Goal: Communication & Community: Share content

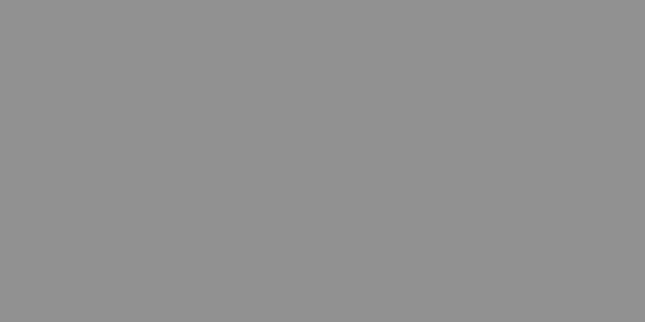
paste input "[PERSON_NAME]"
type input "[PERSON_NAME]"
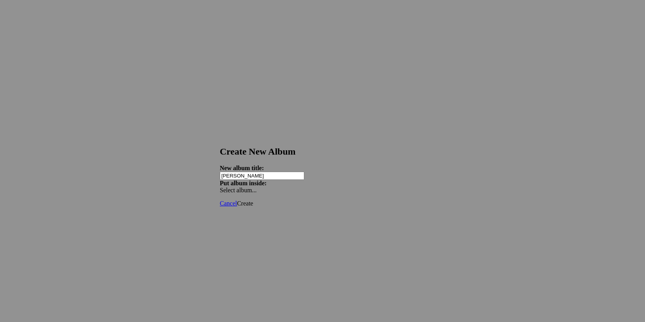
click at [253, 200] on span "Create" at bounding box center [245, 203] width 16 height 7
type input "Selection"
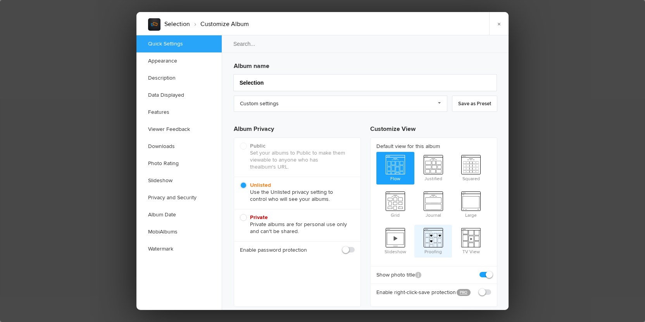
click at [438, 226] on span "Proofing" at bounding box center [434, 240] width 38 height 31
click at [415, 225] on input "Proofing" at bounding box center [414, 224] width 0 height 0
radio input "true"
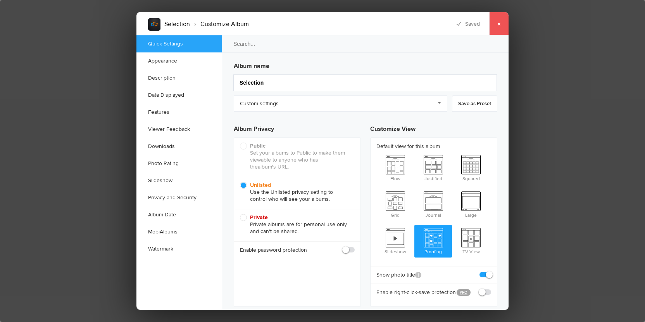
click at [499, 27] on link "×" at bounding box center [498, 23] width 19 height 23
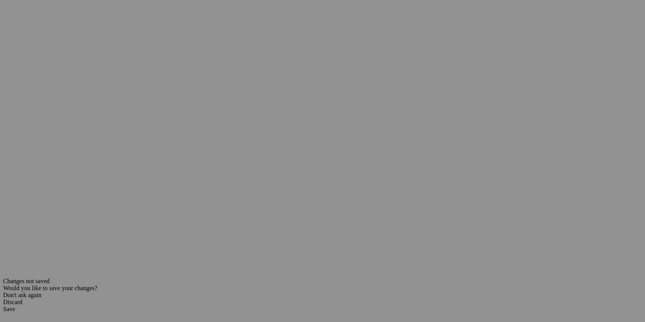
scroll to position [48, 0]
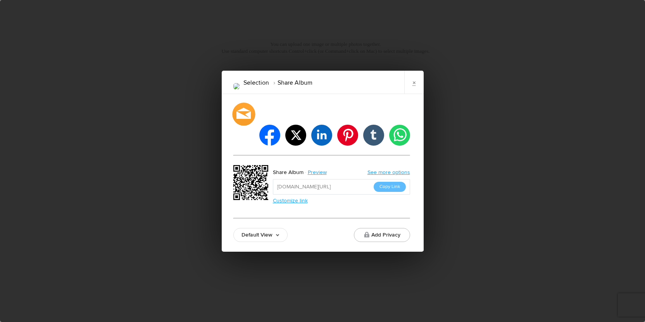
click at [241, 125] on div at bounding box center [243, 113] width 23 height 23
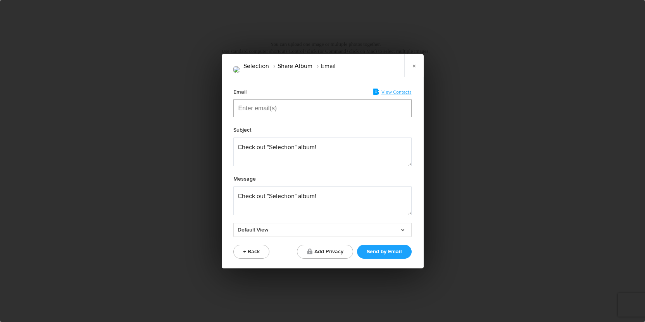
click at [282, 110] on input "Enter email(s)" at bounding box center [278, 108] width 78 height 17
paste input "Enter email(s)"
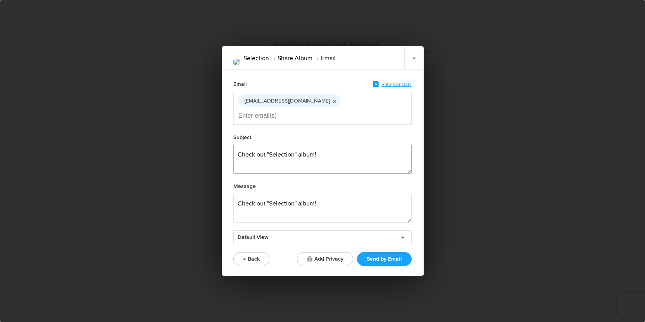
drag, startPoint x: 296, startPoint y: 145, endPoint x: 271, endPoint y: 147, distance: 24.6
click at [271, 147] on textarea at bounding box center [323, 159] width 178 height 29
type textarea "Check out your album!"
drag, startPoint x: 327, startPoint y: 199, endPoint x: 230, endPoint y: 183, distance: 97.8
click at [230, 183] on div "Email View Contacts baustin0901@gmail.com Subject Message Default View Default …" at bounding box center [323, 172] width 202 height 206
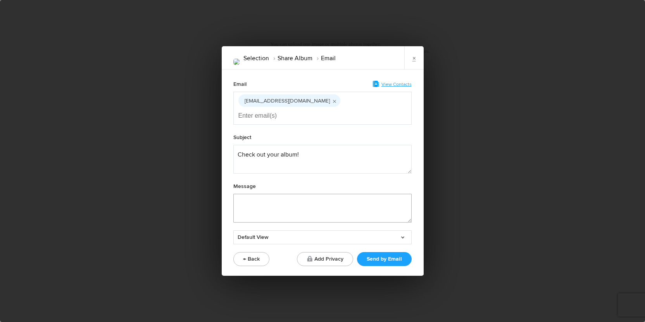
paste textarea "baustin0901@gmail.com"
type textarea "b"
click at [310, 195] on textarea at bounding box center [323, 208] width 178 height 29
paste textarea "Hi! Your gallery is ready to be viewed.  Here are your options from our shoot. …"
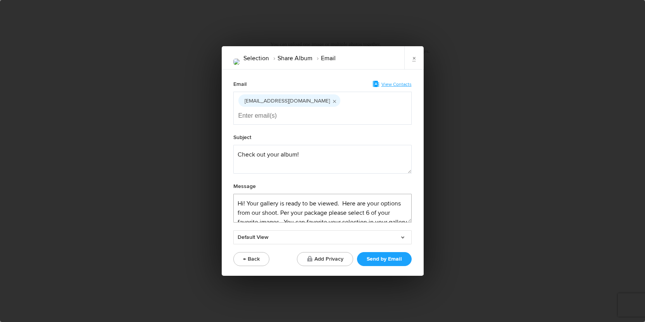
scroll to position [28, 0]
type textarea "Hi! Your gallery is ready to be viewed.  Here are your options from our shoot. …"
click at [386, 252] on button "Send by Email" at bounding box center [384, 259] width 55 height 14
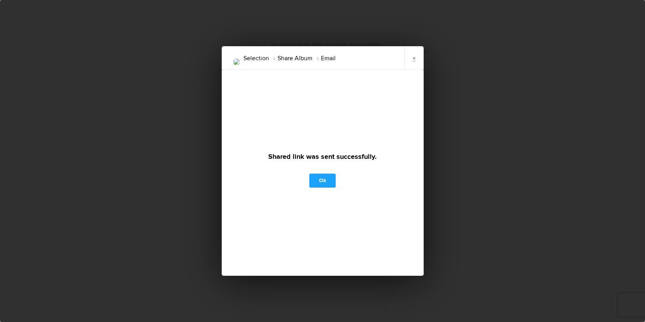
scroll to position [0, 0]
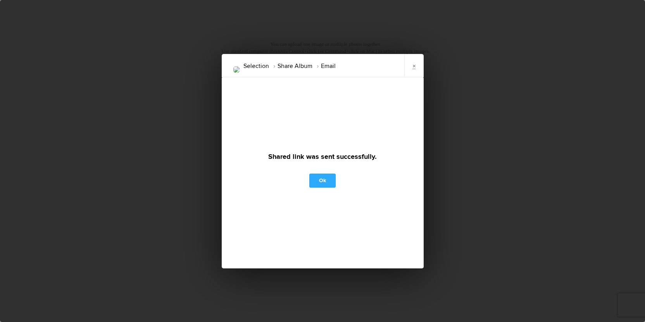
click at [331, 181] on link "Ok" at bounding box center [323, 180] width 26 height 14
